Goal: Information Seeking & Learning: Learn about a topic

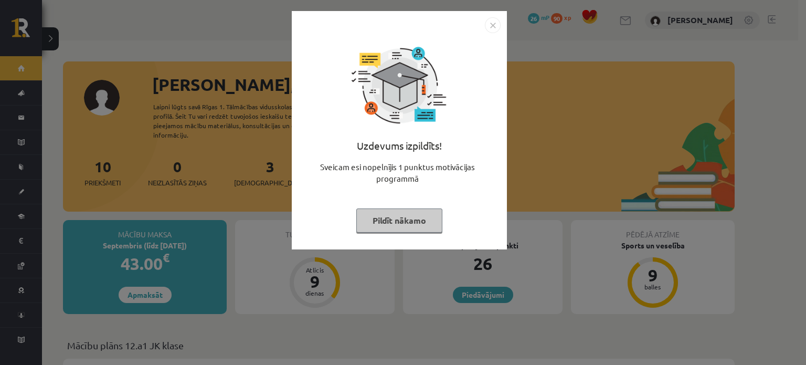
click at [401, 217] on button "Pildīt nākamo" at bounding box center [399, 220] width 86 height 24
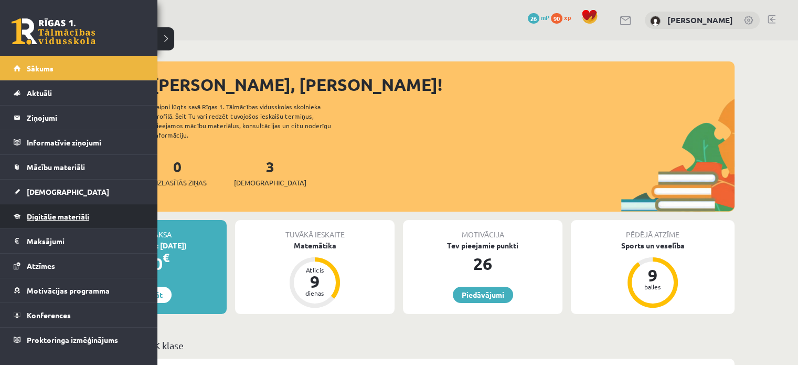
click at [53, 214] on span "Digitālie materiāli" at bounding box center [58, 215] width 62 height 9
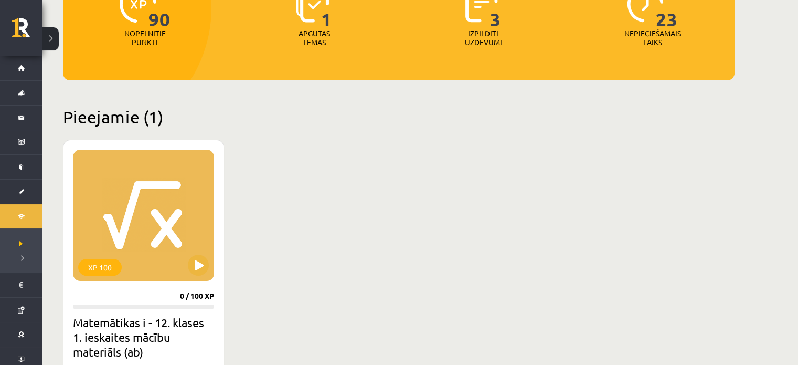
scroll to position [161, 0]
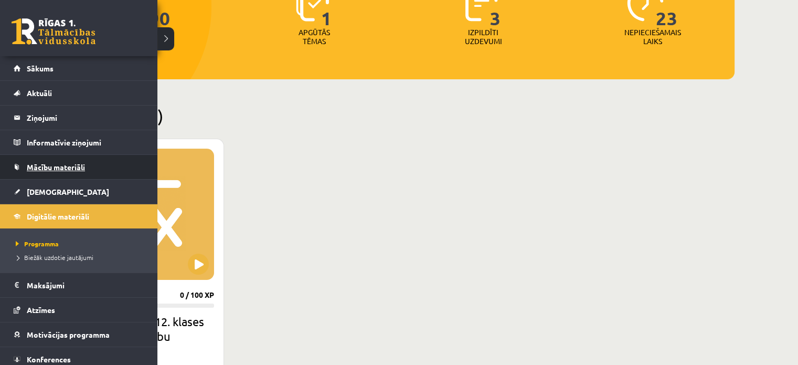
click at [60, 163] on span "Mācību materiāli" at bounding box center [56, 166] width 58 height 9
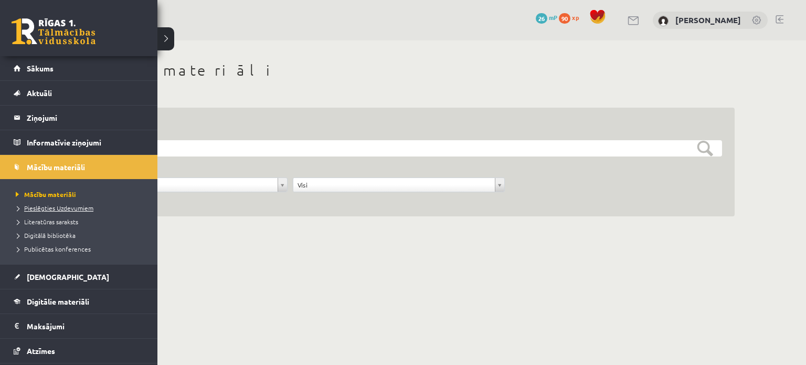
click at [50, 211] on link "Pieslēgties Uzdevumiem" at bounding box center [80, 207] width 134 height 9
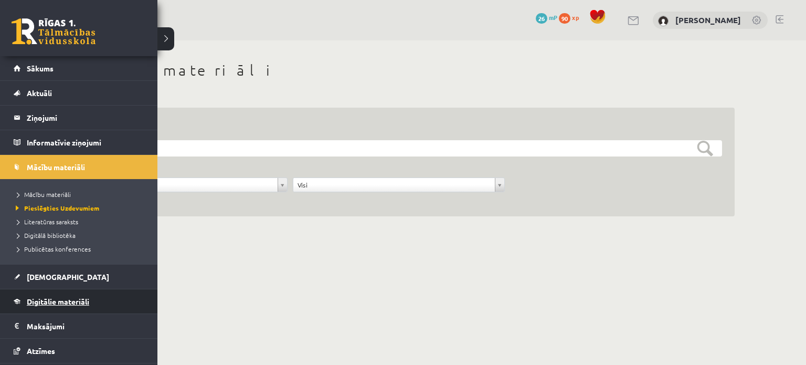
click at [66, 299] on span "Digitālie materiāli" at bounding box center [58, 300] width 62 height 9
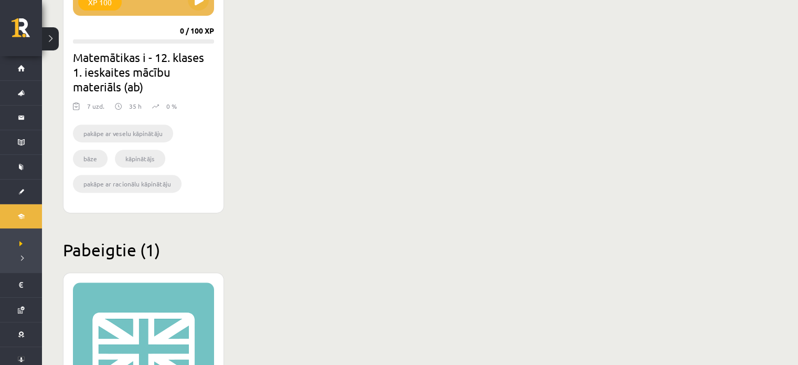
scroll to position [422, 0]
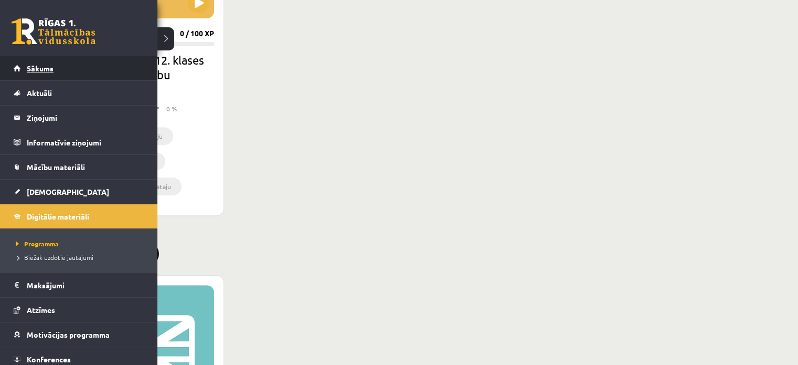
click at [27, 68] on span "Sākums" at bounding box center [40, 67] width 27 height 9
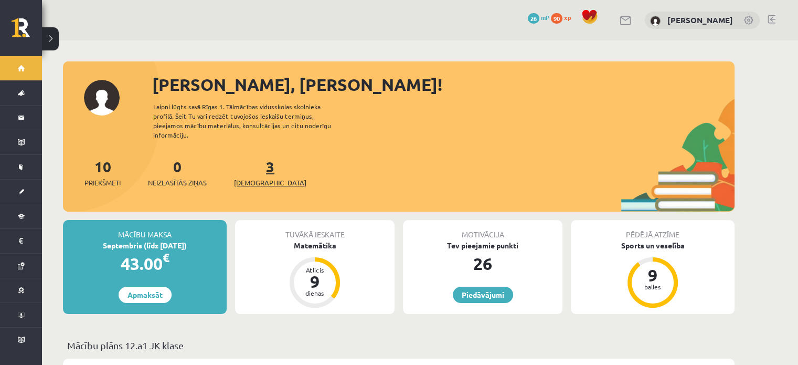
click at [249, 157] on link "3 Ieskaites" at bounding box center [270, 172] width 72 height 31
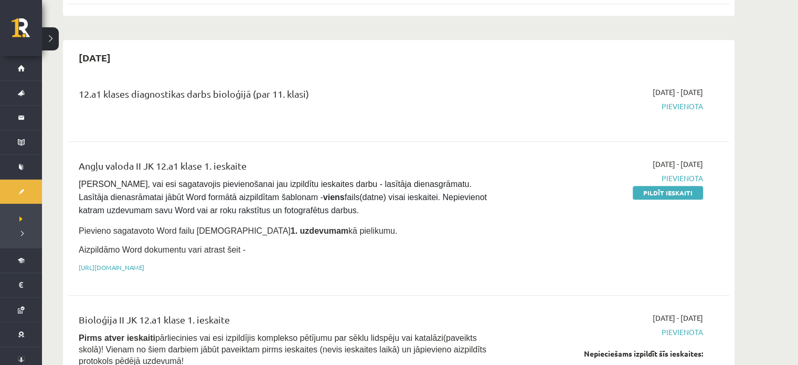
scroll to position [598, 0]
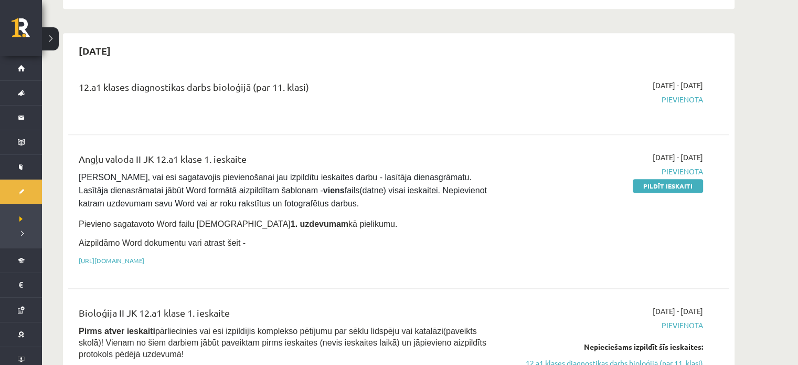
click at [144, 256] on link "https://drive.google.com/drive/folders/1IHE_ip15KOAbO2Se1NDGwZ2e__vlzPUf?usp=sh…" at bounding box center [112, 260] width 66 height 8
